Goal: Task Accomplishment & Management: Manage account settings

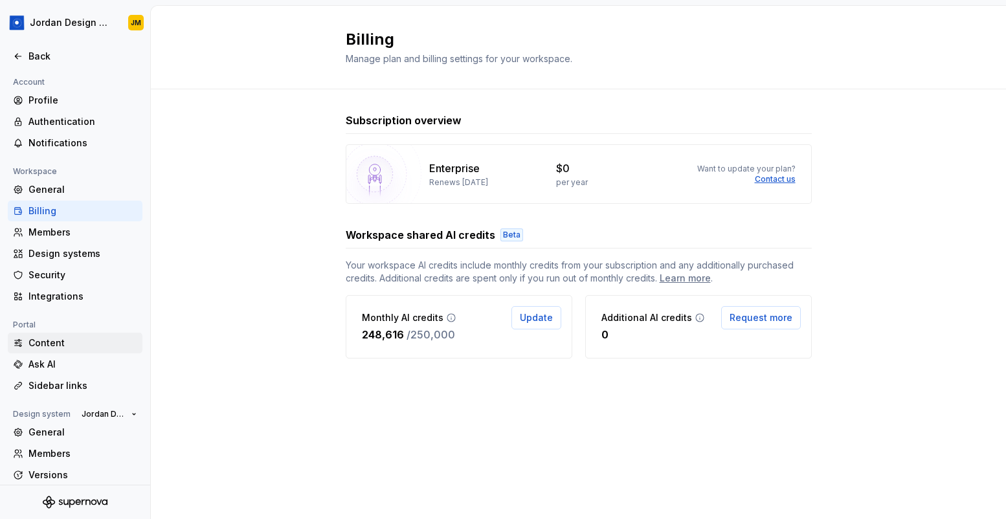
scroll to position [51, 0]
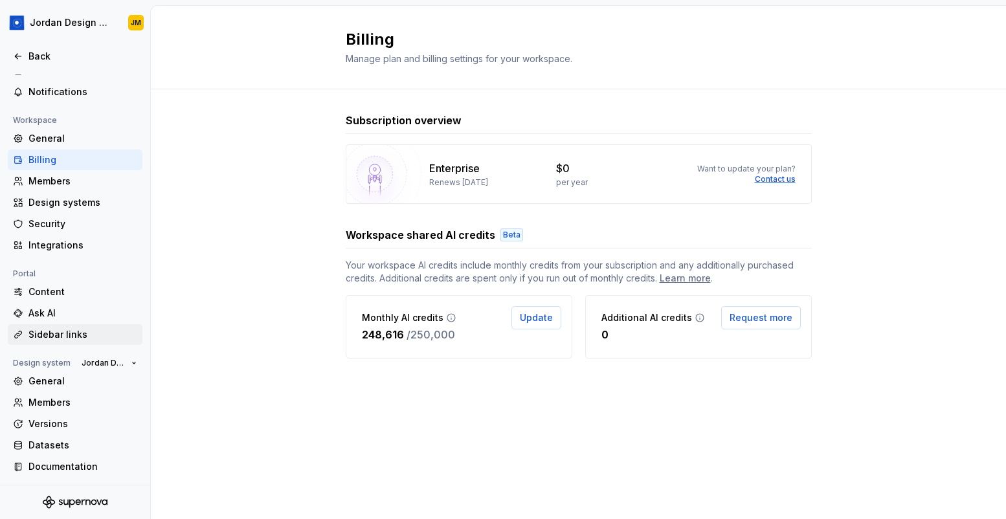
click at [62, 329] on div "Sidebar links" at bounding box center [82, 334] width 109 height 13
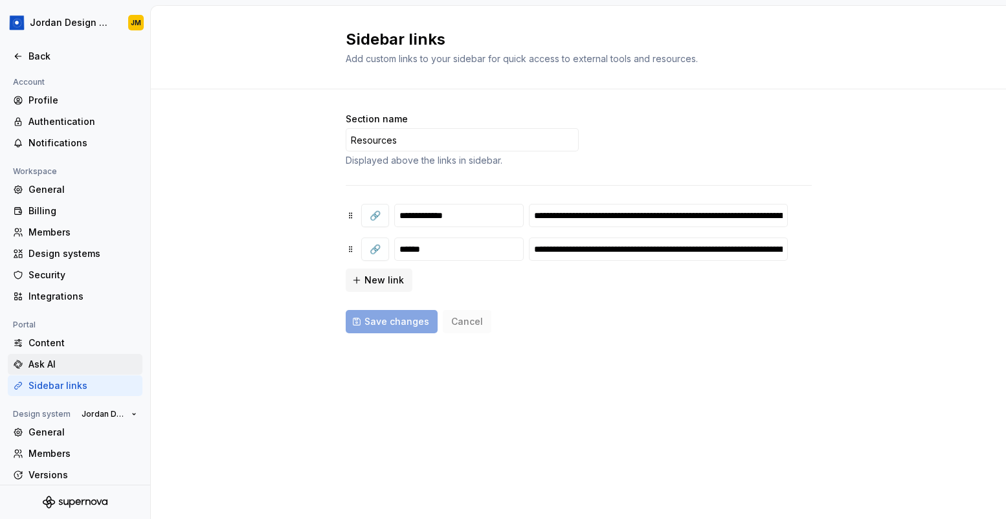
click at [70, 361] on div "Ask AI" at bounding box center [82, 364] width 109 height 13
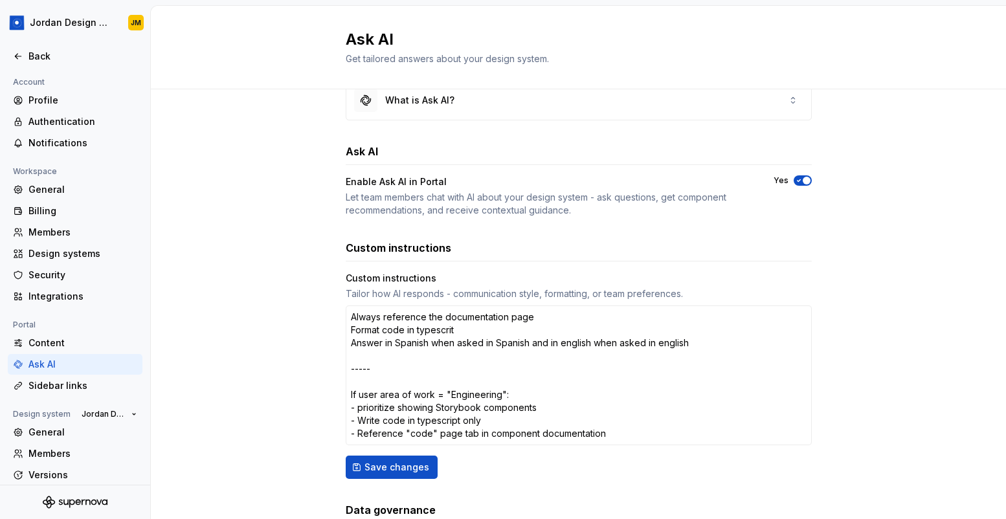
scroll to position [33, 0]
click at [409, 311] on textarea "Always reference the documentation page Format code in typescrit Answer in Span…" at bounding box center [579, 375] width 466 height 140
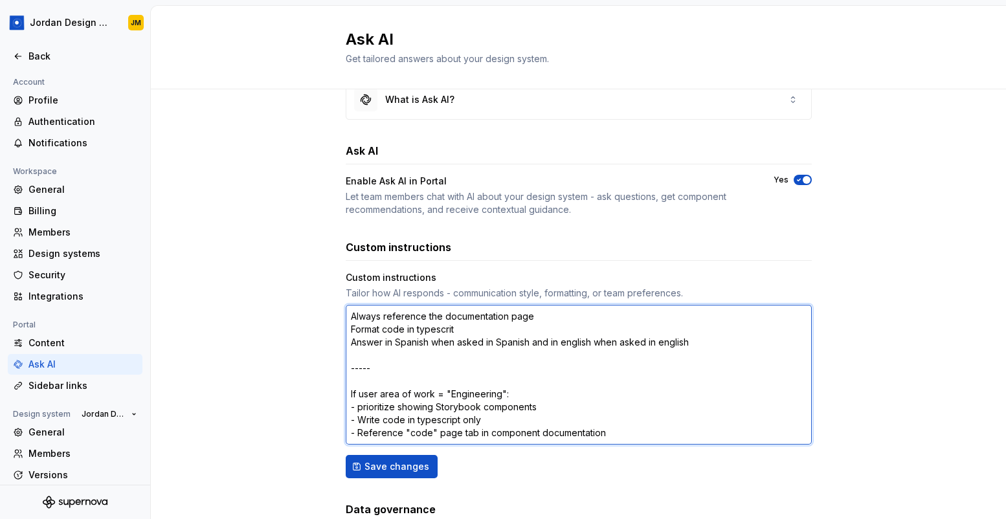
click at [409, 311] on textarea "Always reference the documentation page Format code in typescrit Answer in Span…" at bounding box center [579, 375] width 466 height 140
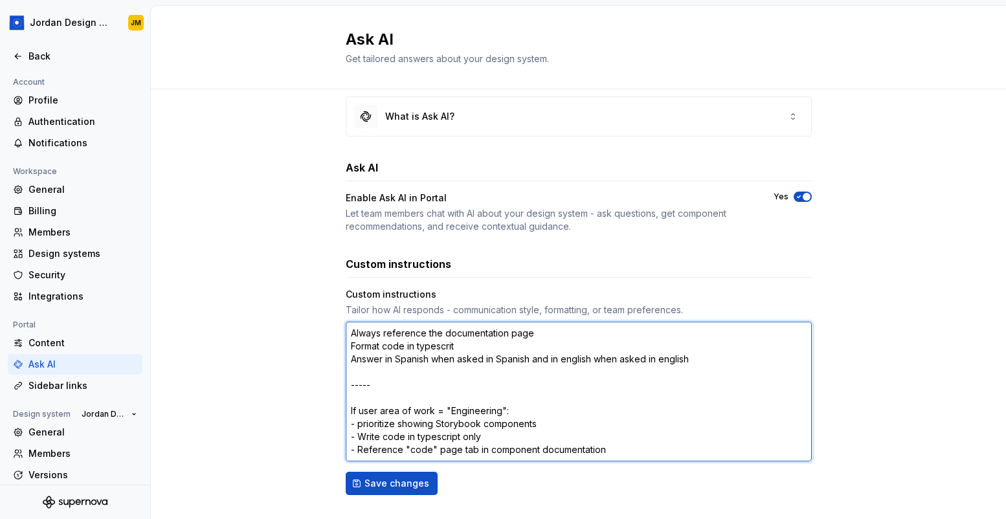
scroll to position [0, 0]
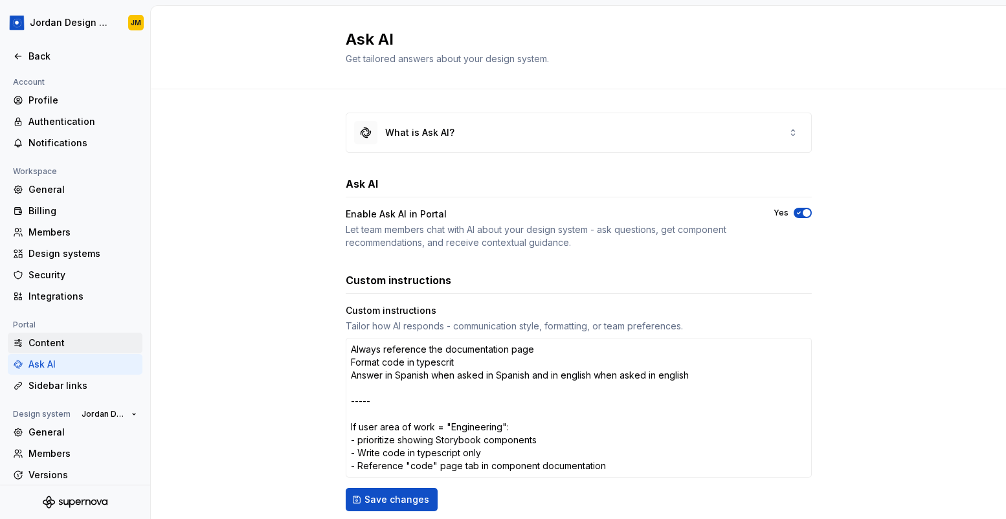
type textarea "*"
click at [73, 339] on div "Content" at bounding box center [82, 343] width 109 height 13
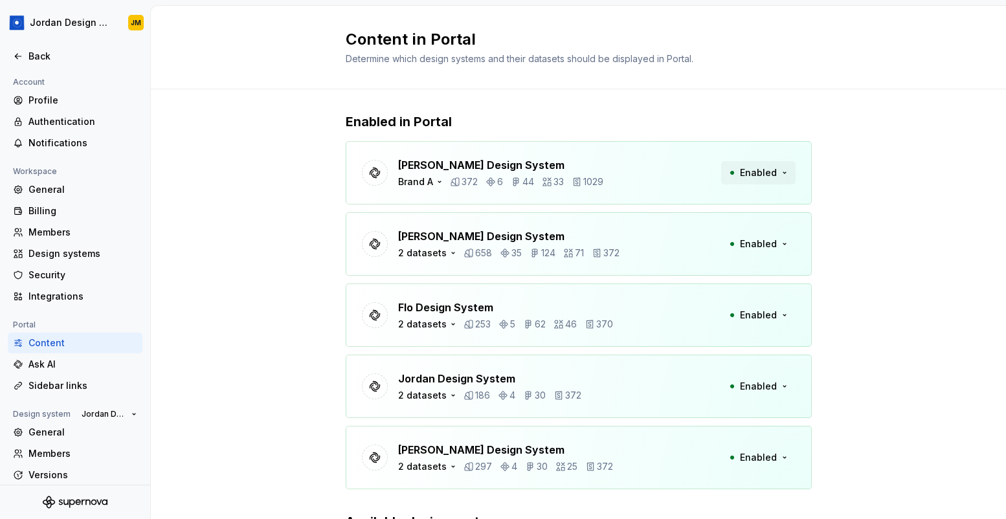
click at [763, 173] on span "Enabled" at bounding box center [758, 172] width 37 height 13
click at [753, 105] on div "Enabled in Portal Beatriz Design System Brand A 372 6 44 33 1029 Enabled Brando…" at bounding box center [579, 368] width 466 height 559
click at [434, 184] on icon "button" at bounding box center [439, 182] width 10 height 10
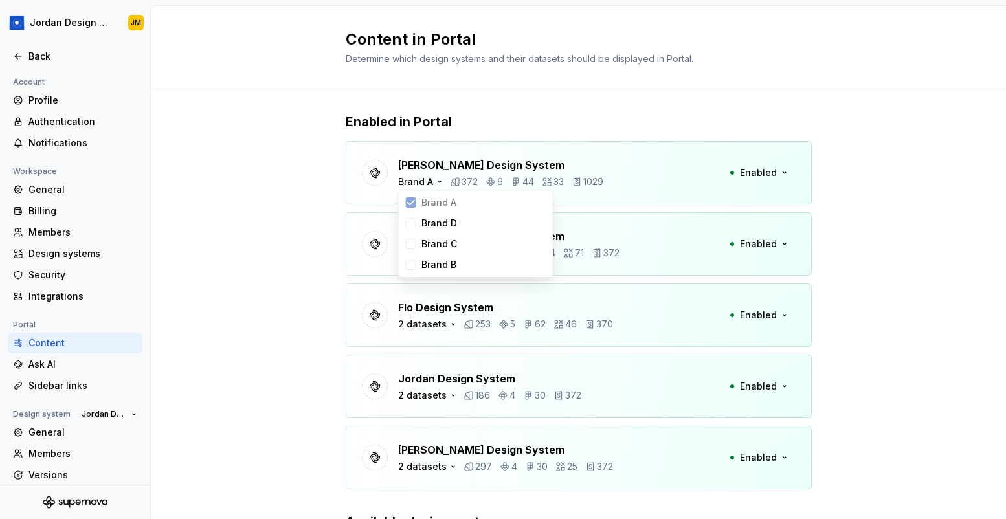
click at [293, 212] on div "Enabled in Portal Beatriz Design System Brand A 372 6 44 33 1029 Enabled Brando…" at bounding box center [578, 368] width 855 height 559
